Goal: Information Seeking & Learning: Understand process/instructions

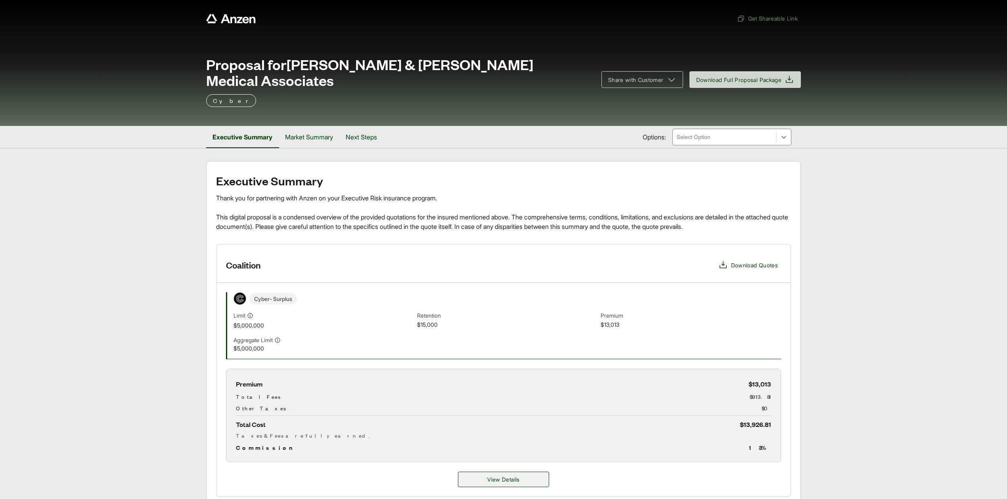
click at [514, 476] on span "View Details" at bounding box center [503, 480] width 32 height 8
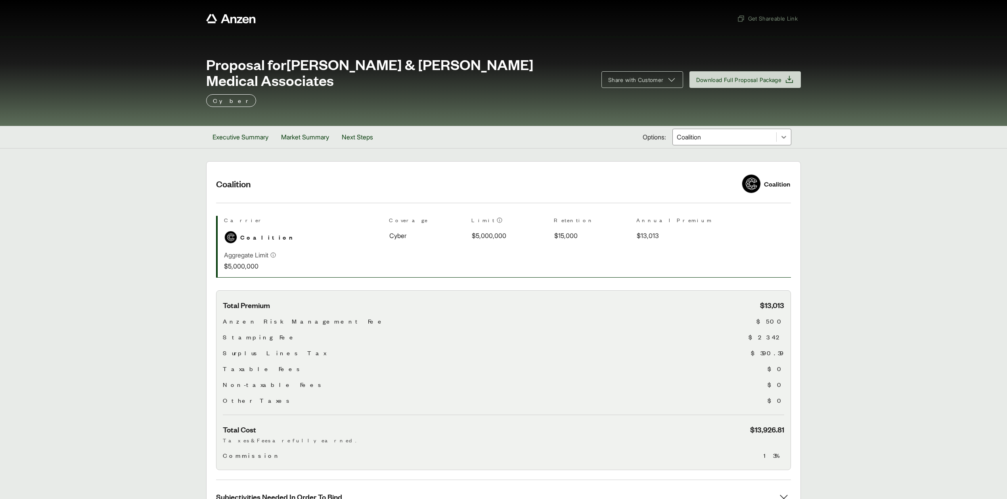
scroll to position [136, 0]
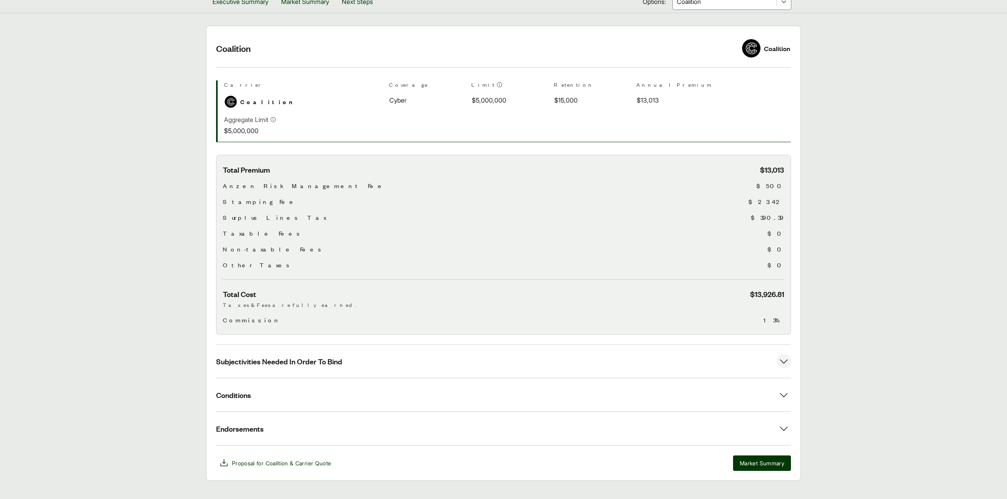
click at [370, 350] on button "Subjectivities Needed In Order To Bind" at bounding box center [503, 361] width 575 height 33
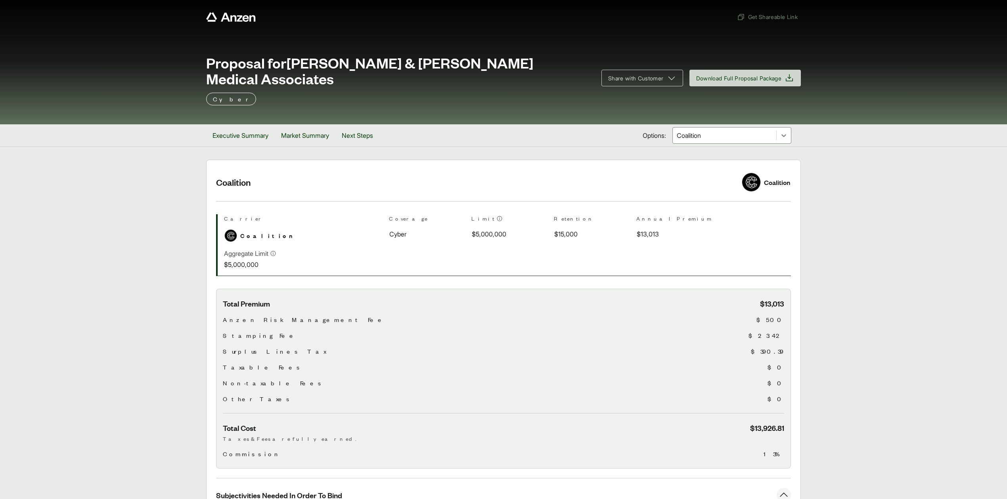
scroll to position [0, 0]
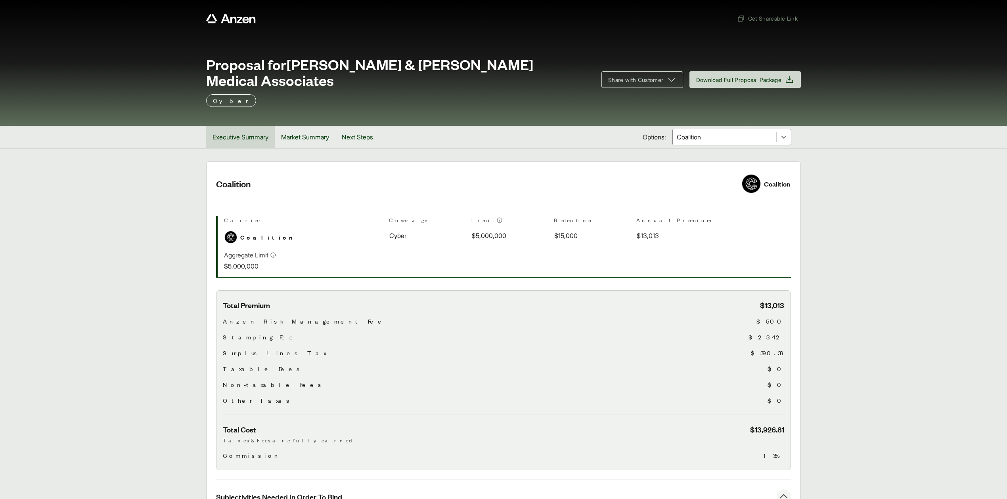
click at [254, 126] on button "Executive Summary" at bounding box center [240, 137] width 69 height 22
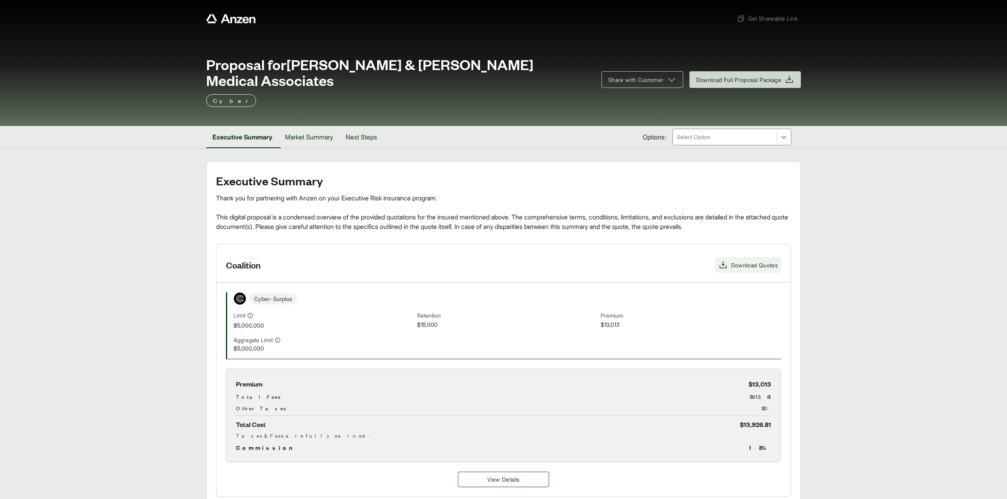
click at [731, 261] on span "Download Quotes" at bounding box center [754, 265] width 47 height 8
click at [295, 126] on button "Market Summary" at bounding box center [309, 137] width 61 height 22
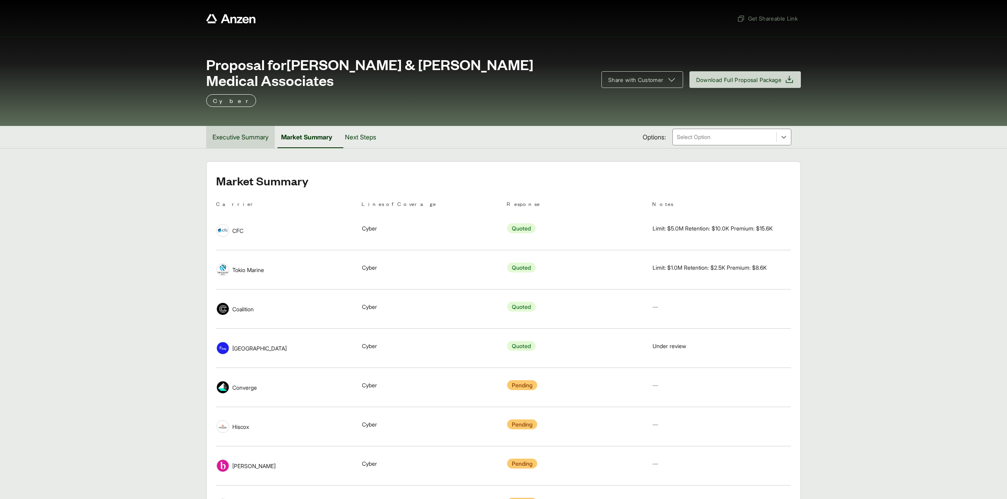
click at [255, 131] on button "Executive Summary" at bounding box center [240, 137] width 69 height 22
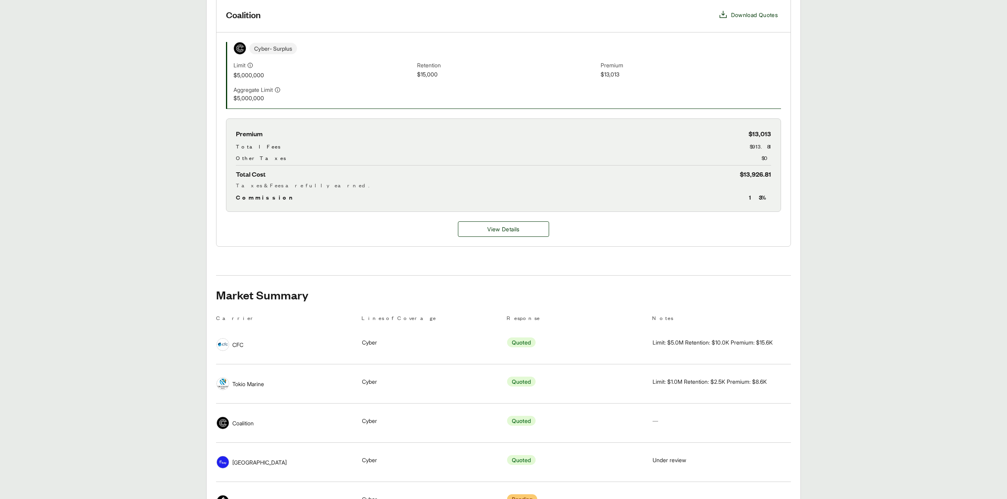
scroll to position [264, 0]
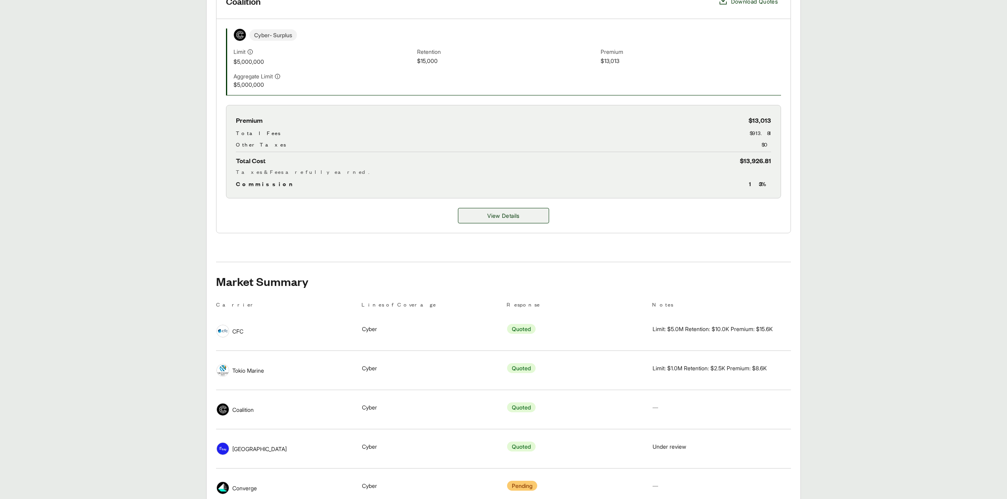
click at [506, 212] on span "View Details" at bounding box center [503, 216] width 32 height 8
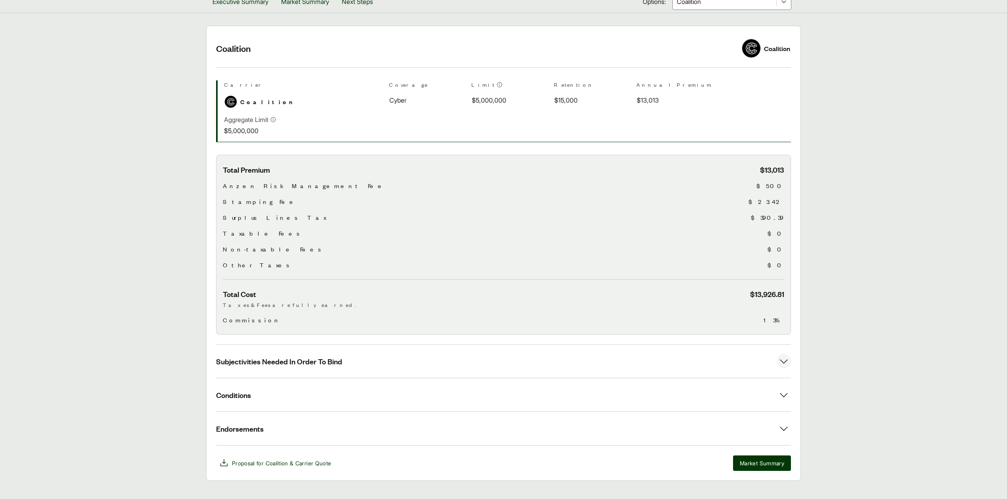
click at [268, 357] on span "Subjectivities Needed In Order To Bind" at bounding box center [279, 362] width 126 height 10
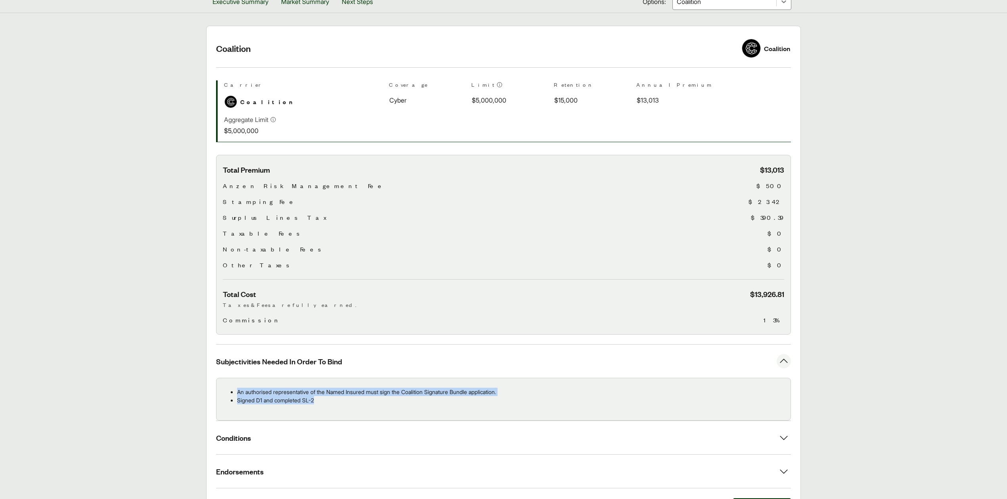
drag, startPoint x: 235, startPoint y: 378, endPoint x: 329, endPoint y: 385, distance: 93.8
click at [329, 388] on ul "An authorised representative of the Named Insured must sign the Coalition Signa…" at bounding box center [503, 396] width 561 height 17
copy ul "An authorised representative of the Named Insured must sign the Coalition Signa…"
